Goal: Task Accomplishment & Management: Manage account settings

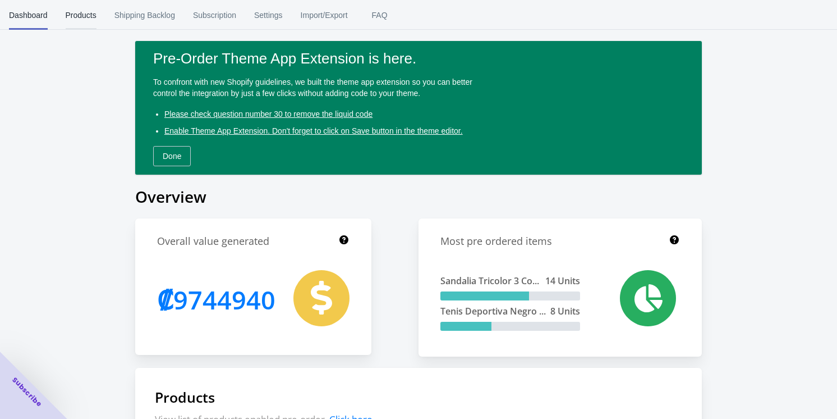
click at [84, 8] on span "Products" at bounding box center [81, 15] width 31 height 29
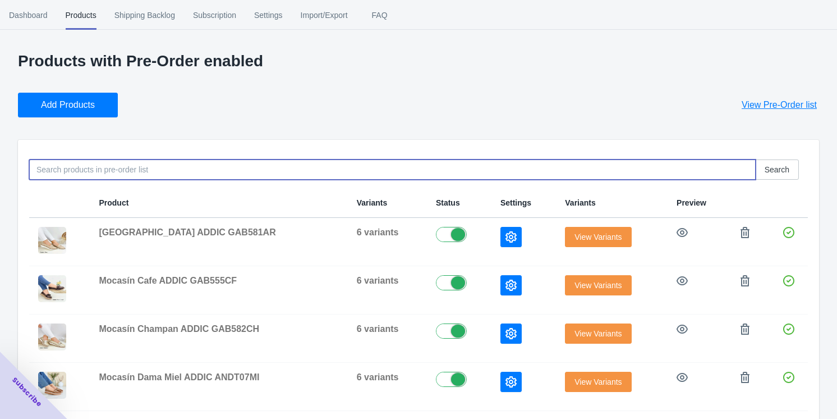
click at [495, 180] on div "Search Product Variants Status Settings Variants Preview Mocasín Arena ADDIC GA…" at bounding box center [418, 426] width 801 height 572
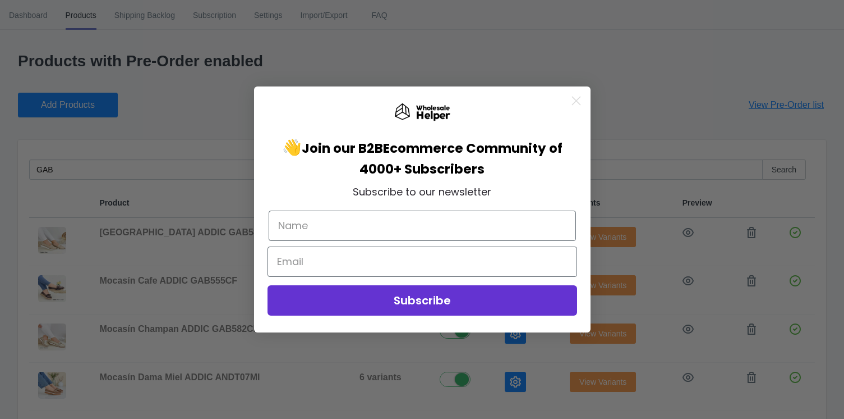
click at [578, 97] on circle "Close dialog" at bounding box center [576, 100] width 19 height 19
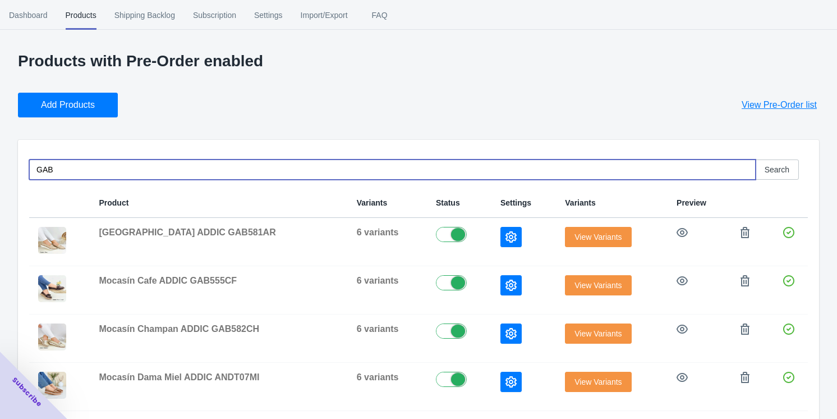
click at [76, 173] on input "GAB" at bounding box center [392, 169] width 727 height 20
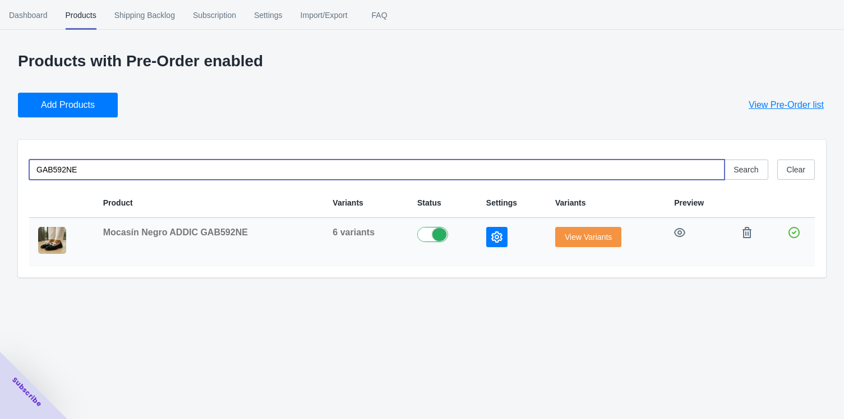
type input "GAB592NE"
click at [591, 235] on span "View Variants" at bounding box center [588, 236] width 47 height 9
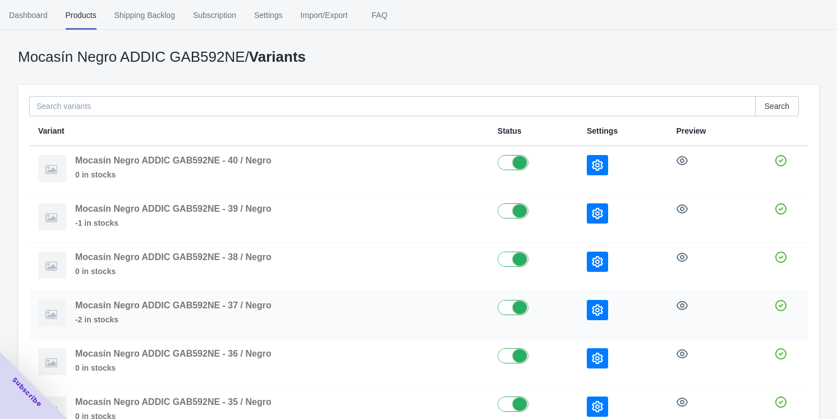
scroll to position [102, 0]
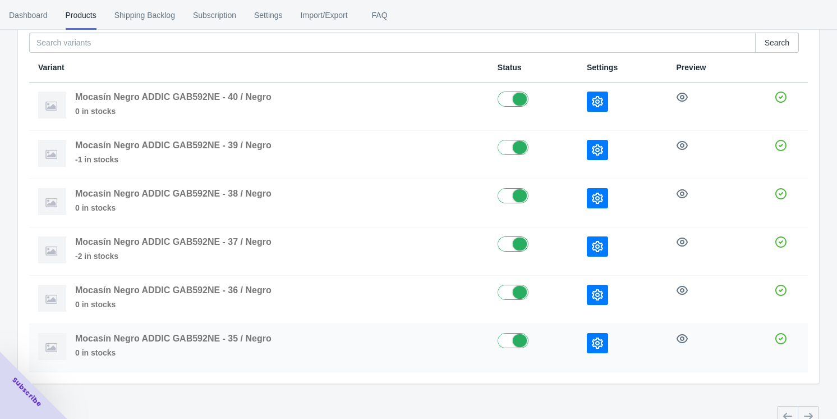
click at [591, 347] on button "button" at bounding box center [597, 343] width 21 height 20
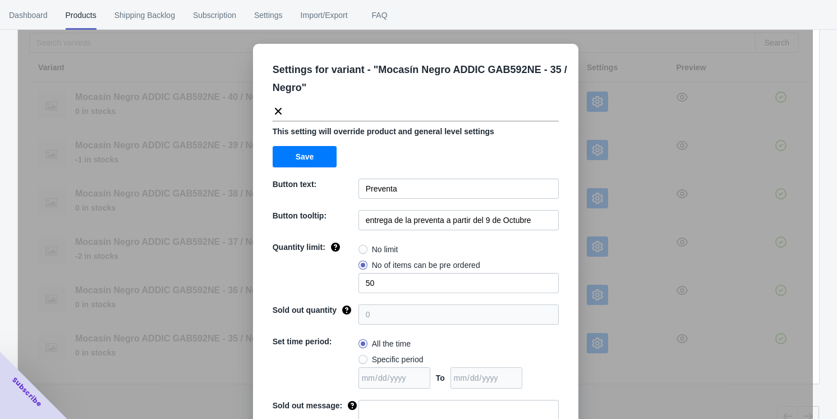
click at [603, 371] on div "Settings for variant - " Mocasín Negro ADDIC GAB592NE - 35 / Negro " This setti…" at bounding box center [415, 237] width 795 height 419
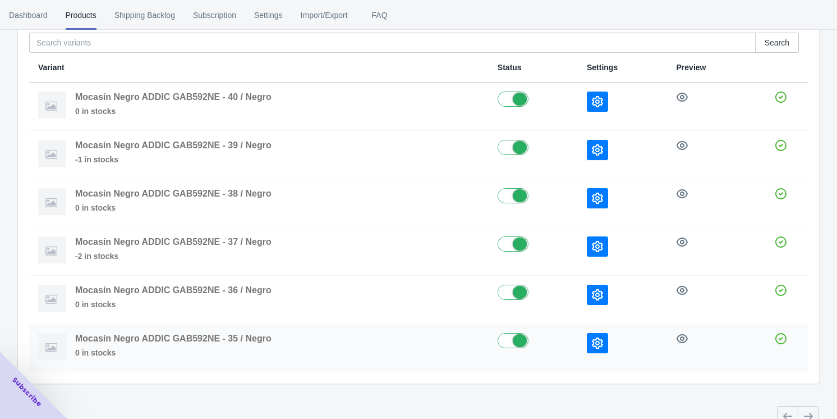
click at [600, 343] on icon "button" at bounding box center [597, 342] width 11 height 11
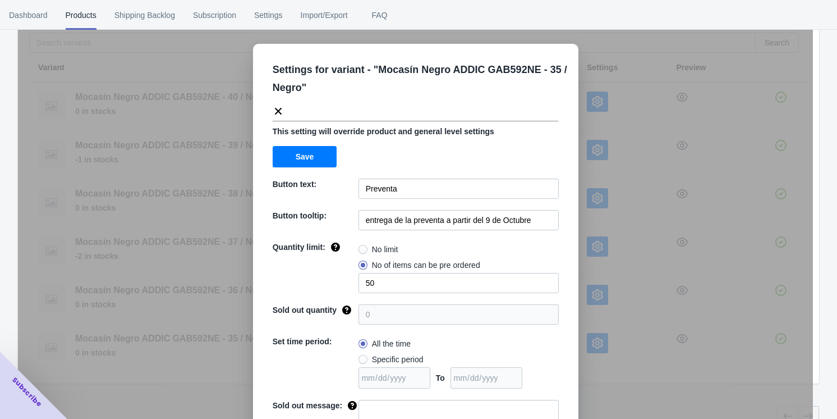
click at [605, 292] on div "Settings for variant - " Mocasín Negro ADDIC GAB592NE - 35 / Negro " This setti…" at bounding box center [415, 237] width 795 height 419
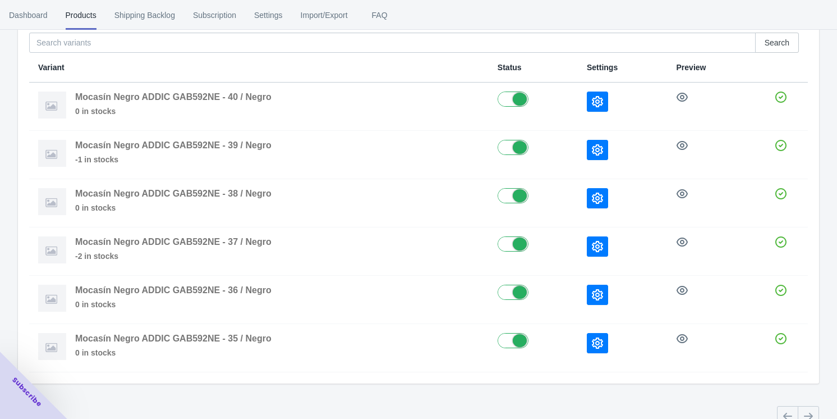
click at [603, 292] on icon "button" at bounding box center [597, 294] width 11 height 11
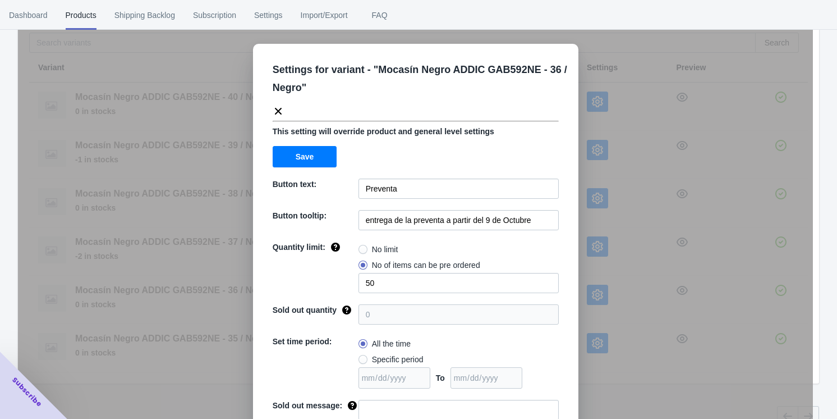
click at [628, 332] on div "Settings for variant - " Mocasín Negro ADDIC GAB592NE - 36 / Negro " This setti…" at bounding box center [415, 237] width 795 height 419
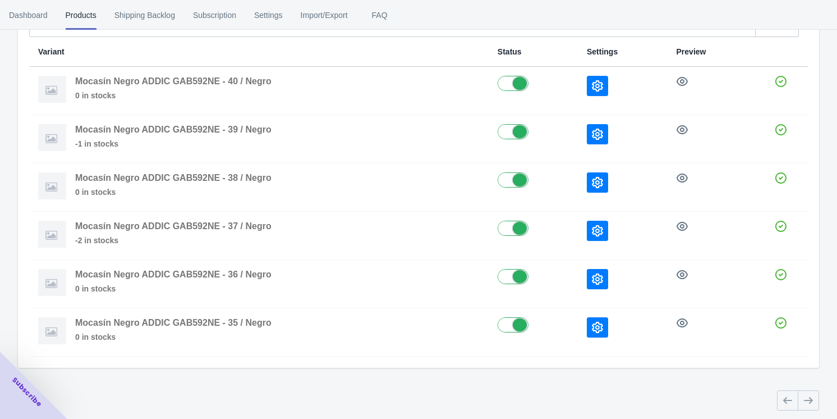
scroll to position [120, 0]
